Goal: Transaction & Acquisition: Purchase product/service

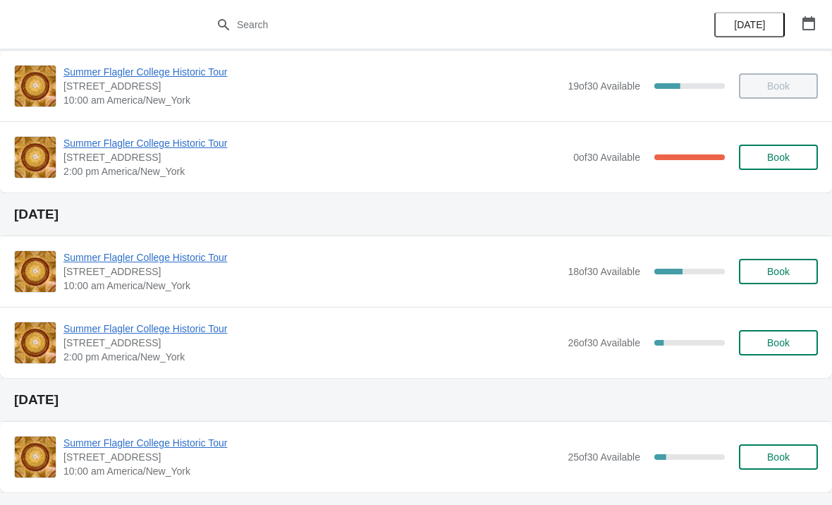
scroll to position [83, 0]
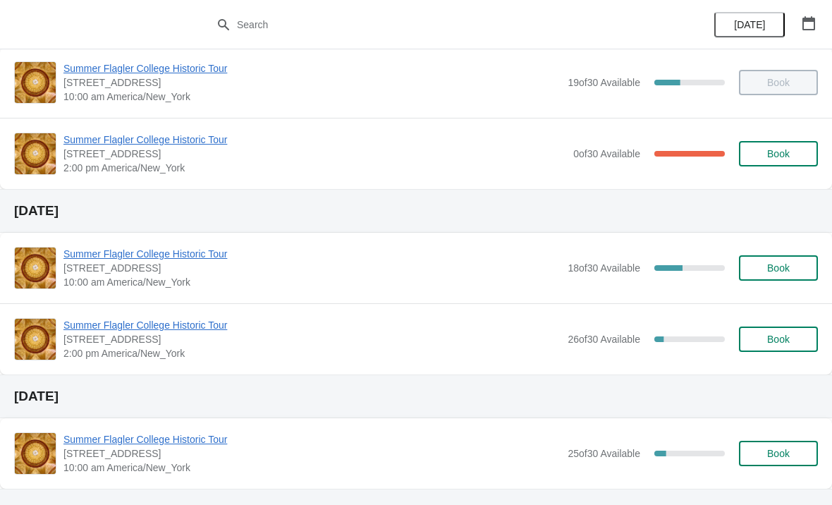
click at [776, 345] on span "Book" at bounding box center [778, 338] width 23 height 11
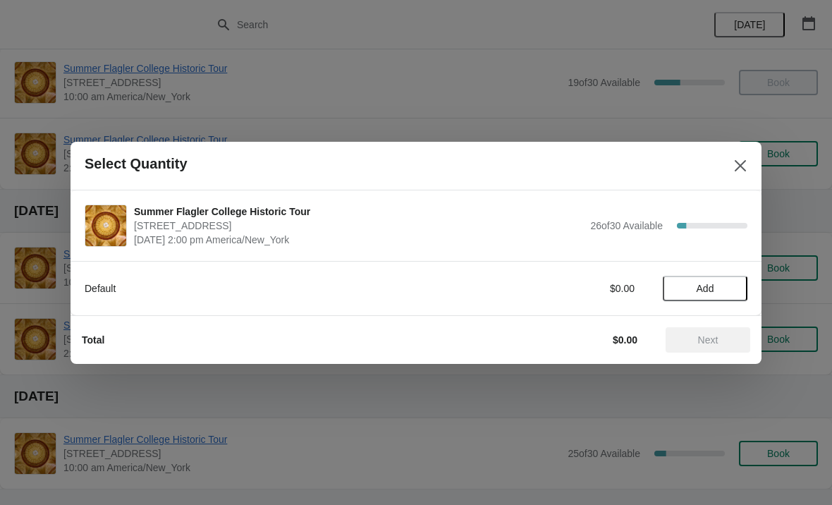
click at [708, 291] on span "Add" at bounding box center [706, 288] width 18 height 11
click at [735, 284] on icon at bounding box center [729, 288] width 15 height 15
click at [716, 347] on button "Next" at bounding box center [708, 339] width 85 height 25
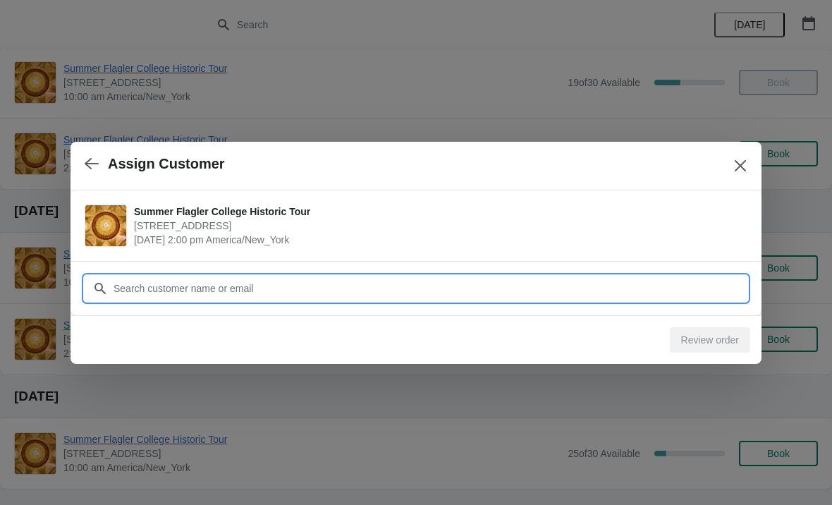
click at [247, 281] on input "Customer" at bounding box center [430, 288] width 635 height 25
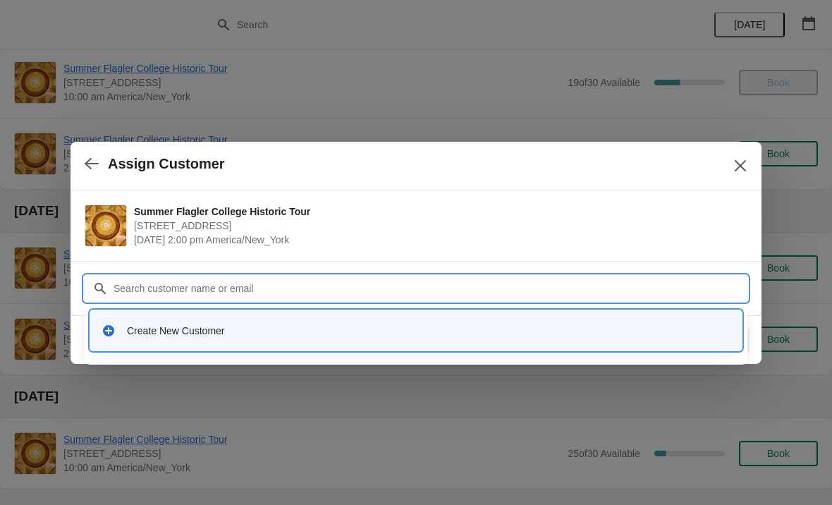
click at [194, 341] on div "Create New Customer" at bounding box center [416, 330] width 640 height 29
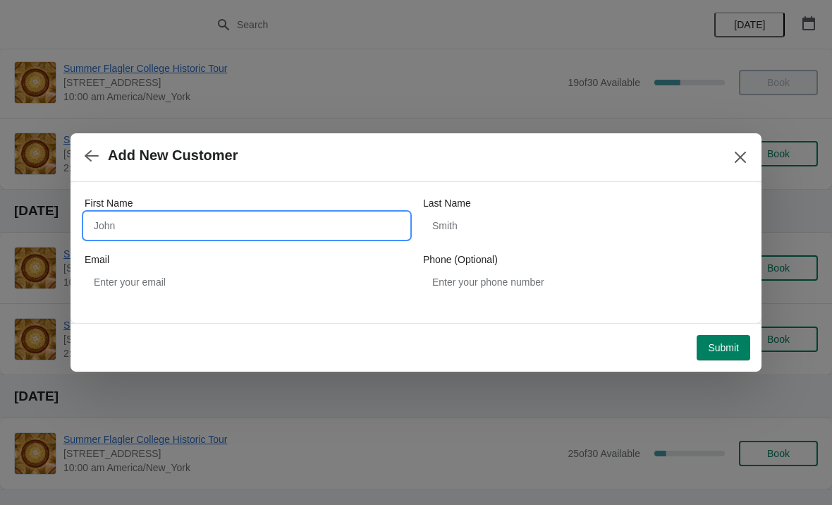
click at [189, 233] on input "First Name" at bounding box center [247, 225] width 324 height 25
type input "Don"
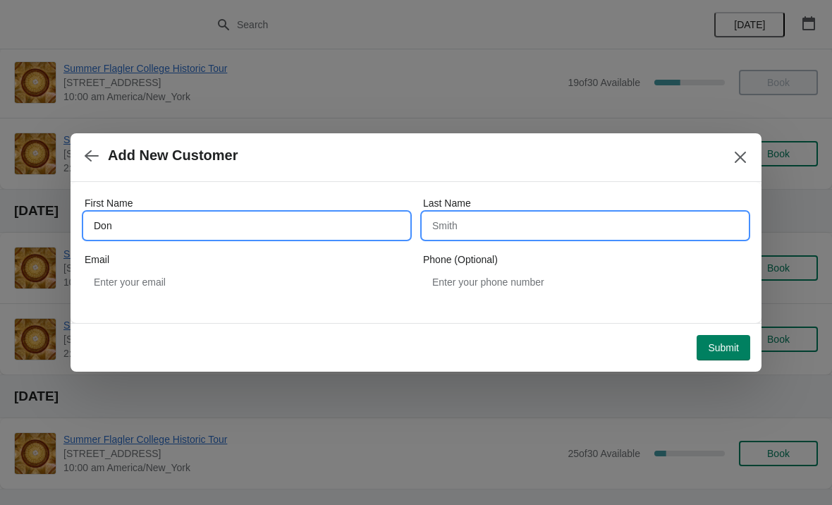
click at [477, 224] on input "Last Name" at bounding box center [585, 225] width 324 height 25
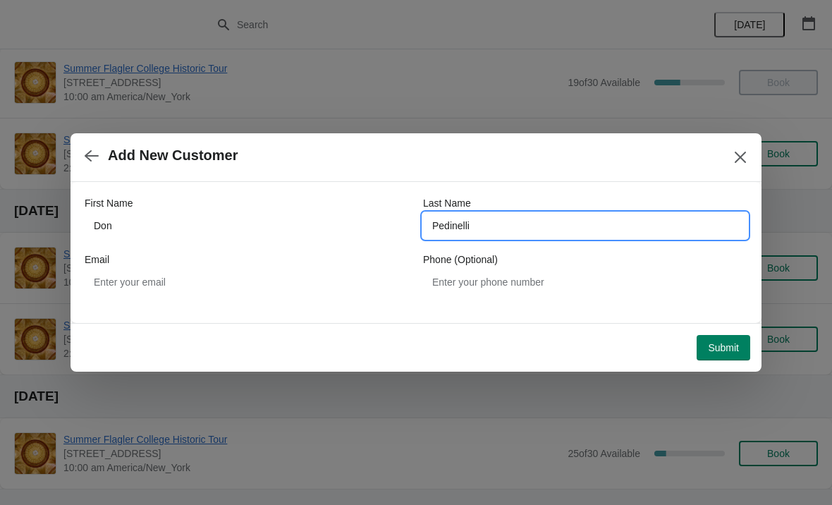
type input "Pedinelli"
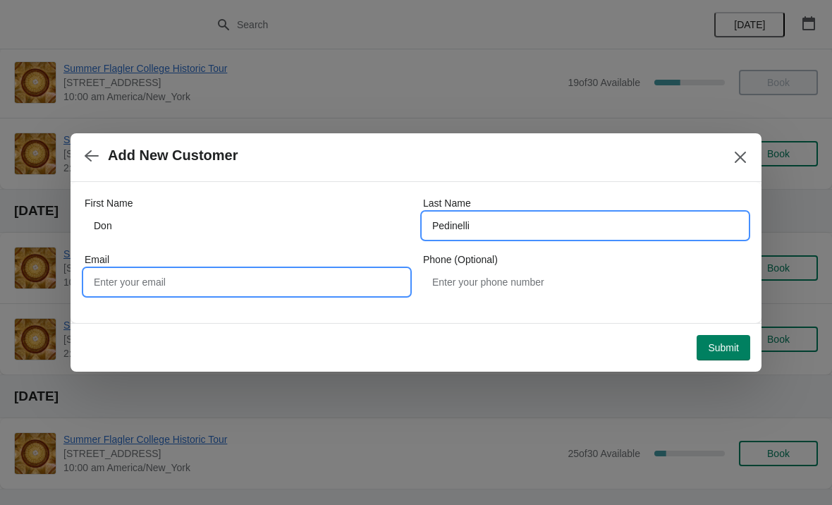
click at [173, 282] on input "Email" at bounding box center [247, 281] width 324 height 25
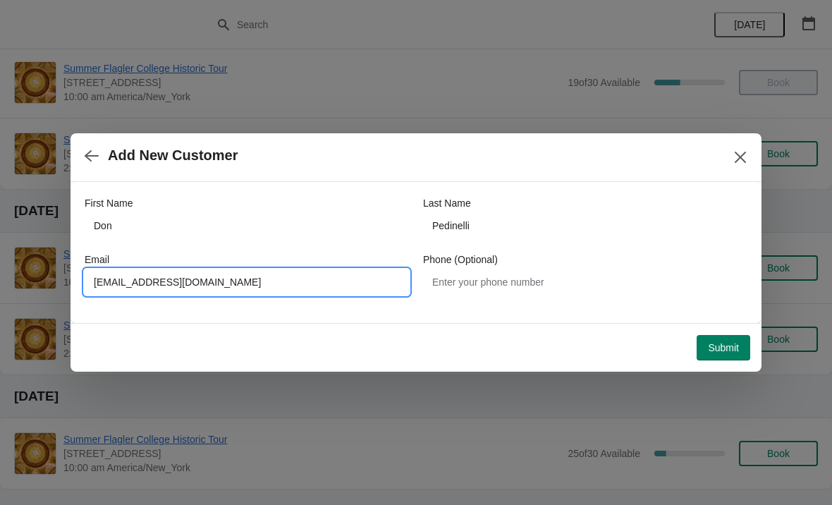
type input "[EMAIL_ADDRESS][DOMAIN_NAME]"
click at [426, 319] on div "First Name [PERSON_NAME] Last Name Pedinelli Email [PERSON_NAME][EMAIL_ADDRESS]…" at bounding box center [416, 252] width 691 height 141
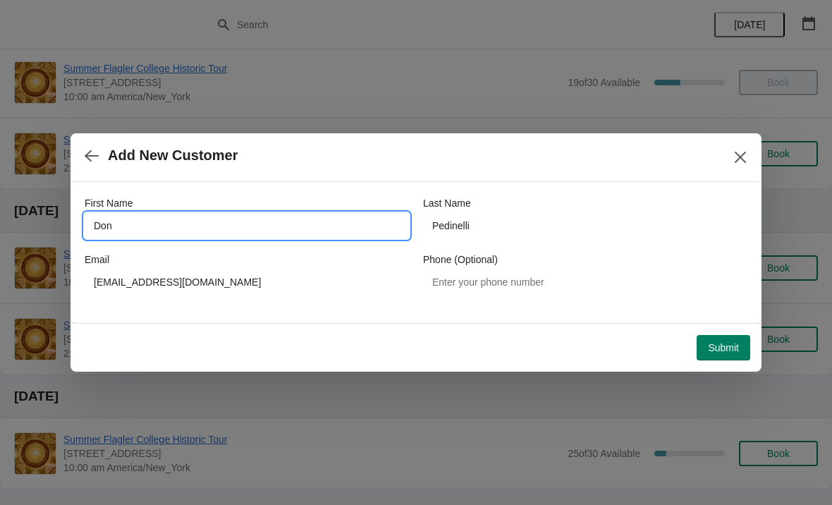
click at [116, 225] on input "Don" at bounding box center [247, 225] width 324 height 25
type input "[PERSON_NAME]"
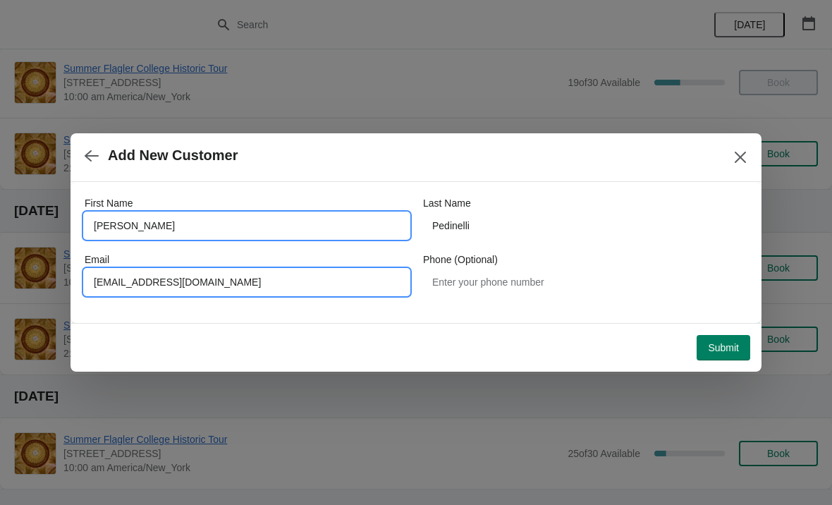
click at [107, 282] on input "[EMAIL_ADDRESS][DOMAIN_NAME]" at bounding box center [247, 281] width 324 height 25
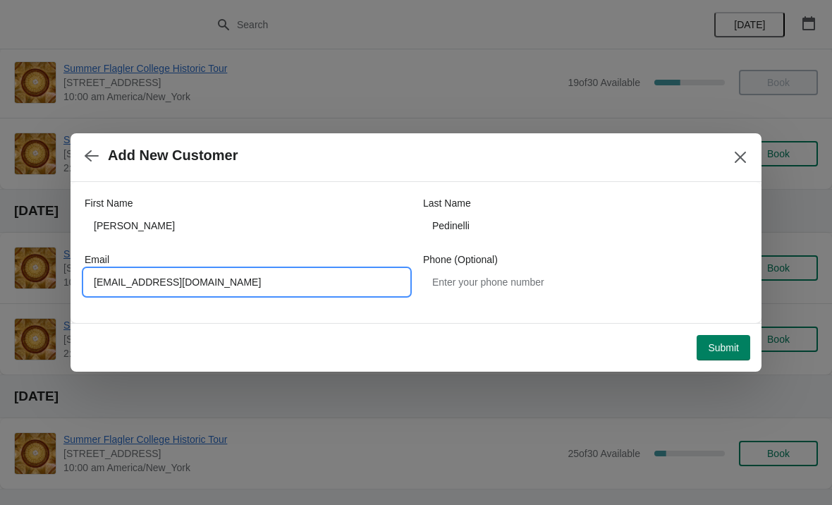
type input "[EMAIL_ADDRESS][DOMAIN_NAME]"
click at [616, 173] on div "Add New Customer" at bounding box center [416, 157] width 691 height 49
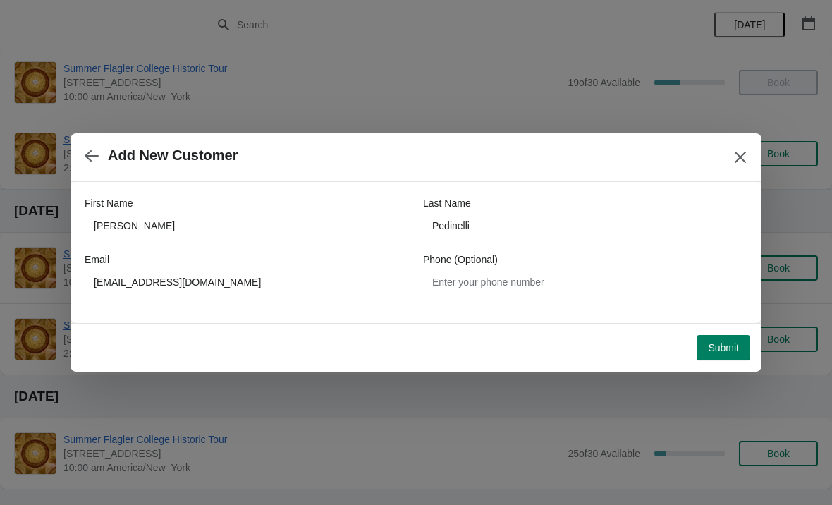
click at [721, 346] on span "Submit" at bounding box center [723, 347] width 31 height 11
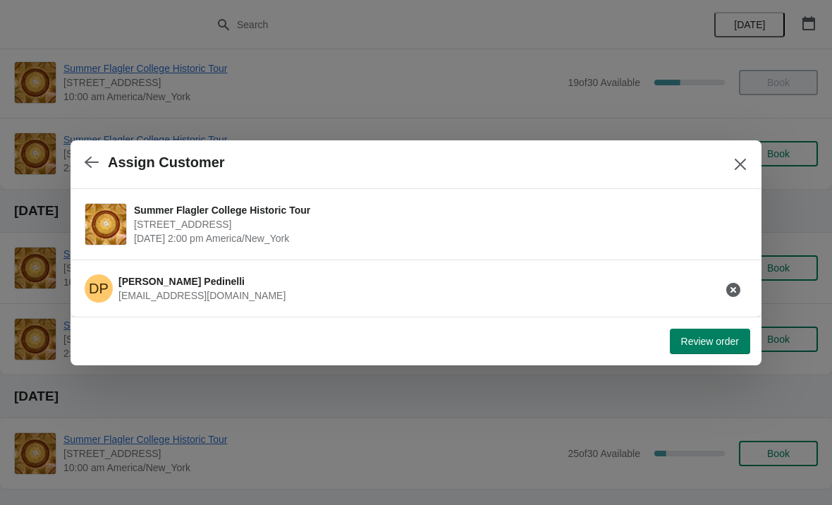
click at [721, 339] on span "Review order" at bounding box center [710, 341] width 58 height 11
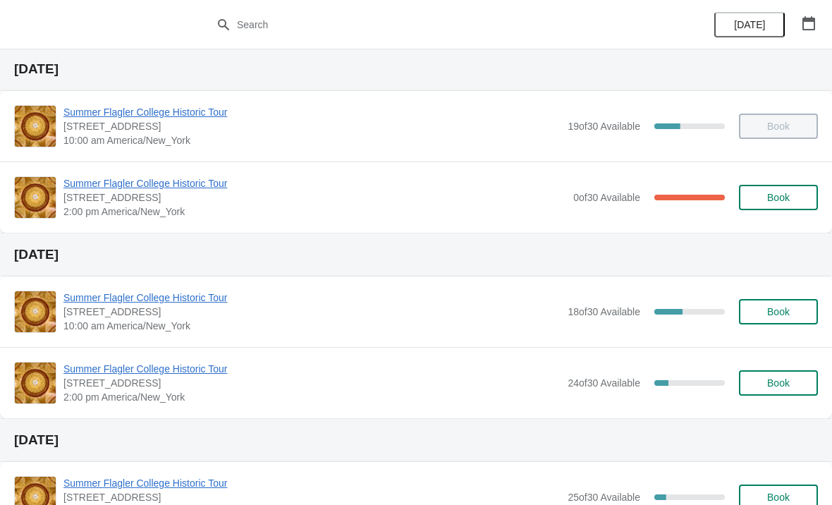
scroll to position [35, 0]
